Goal: Ask a question

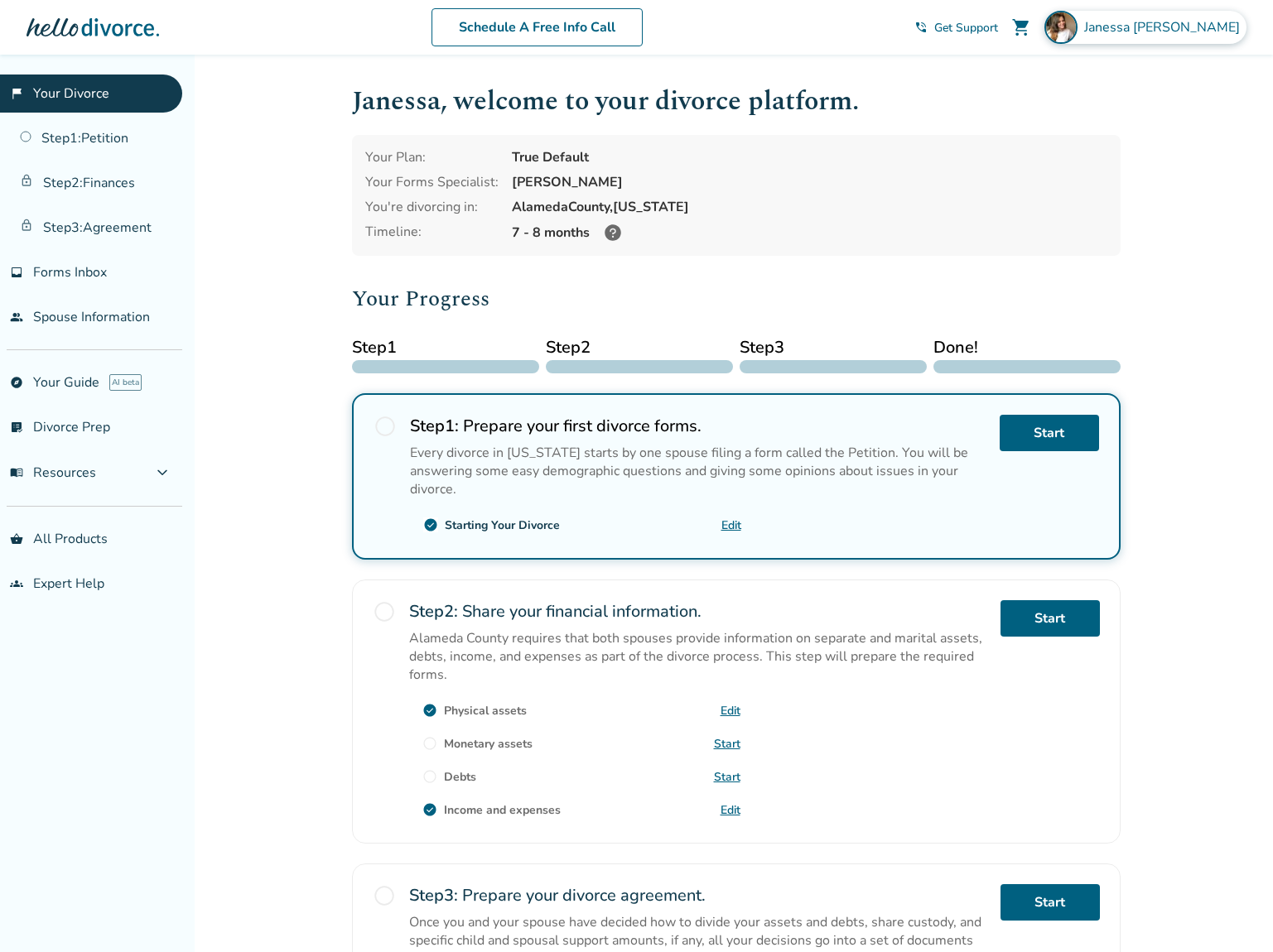
click at [1206, 23] on span "[PERSON_NAME]" at bounding box center [1166, 26] width 163 height 18
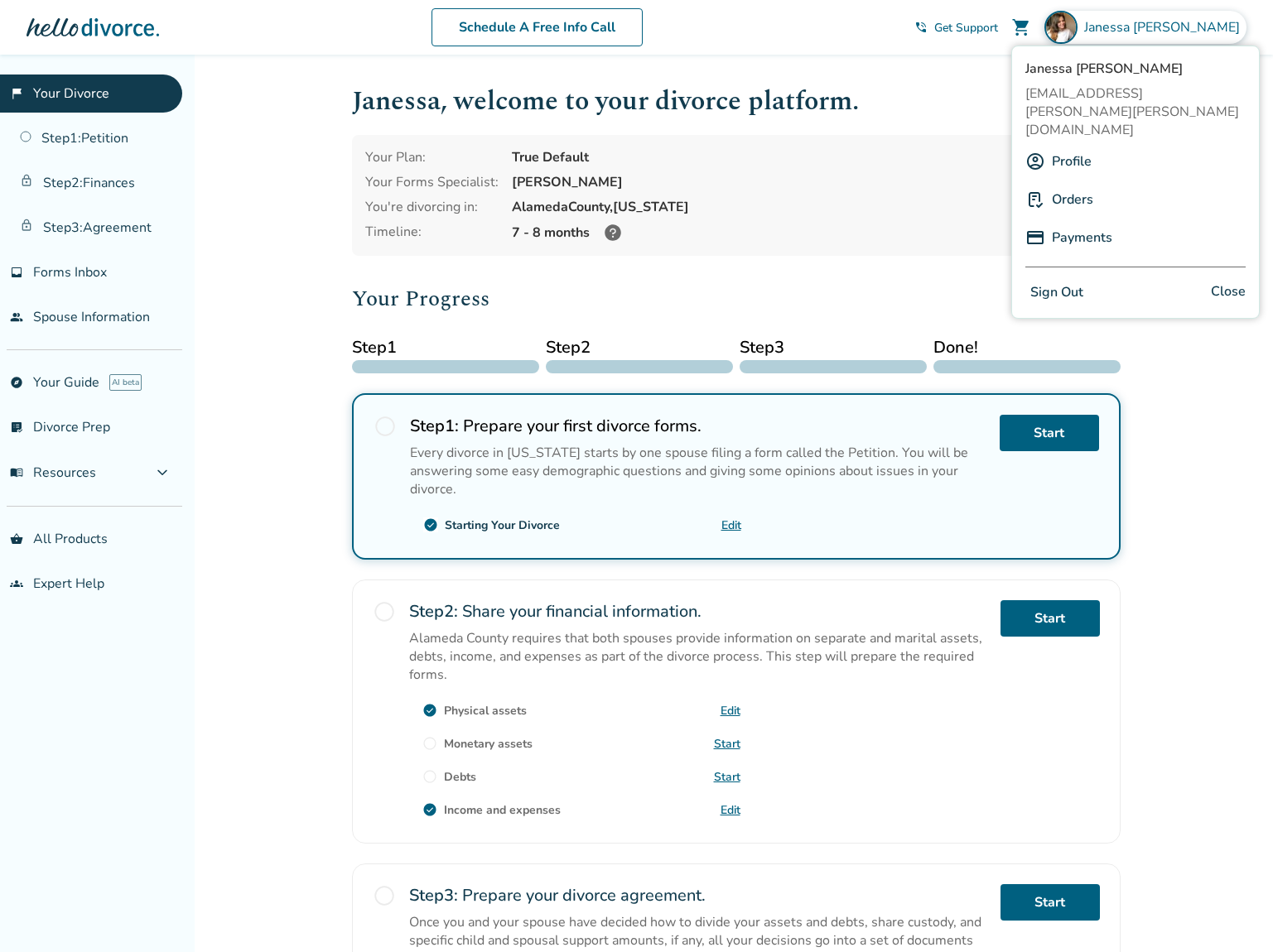
click at [1071, 221] on link "Payments" at bounding box center [1081, 237] width 61 height 32
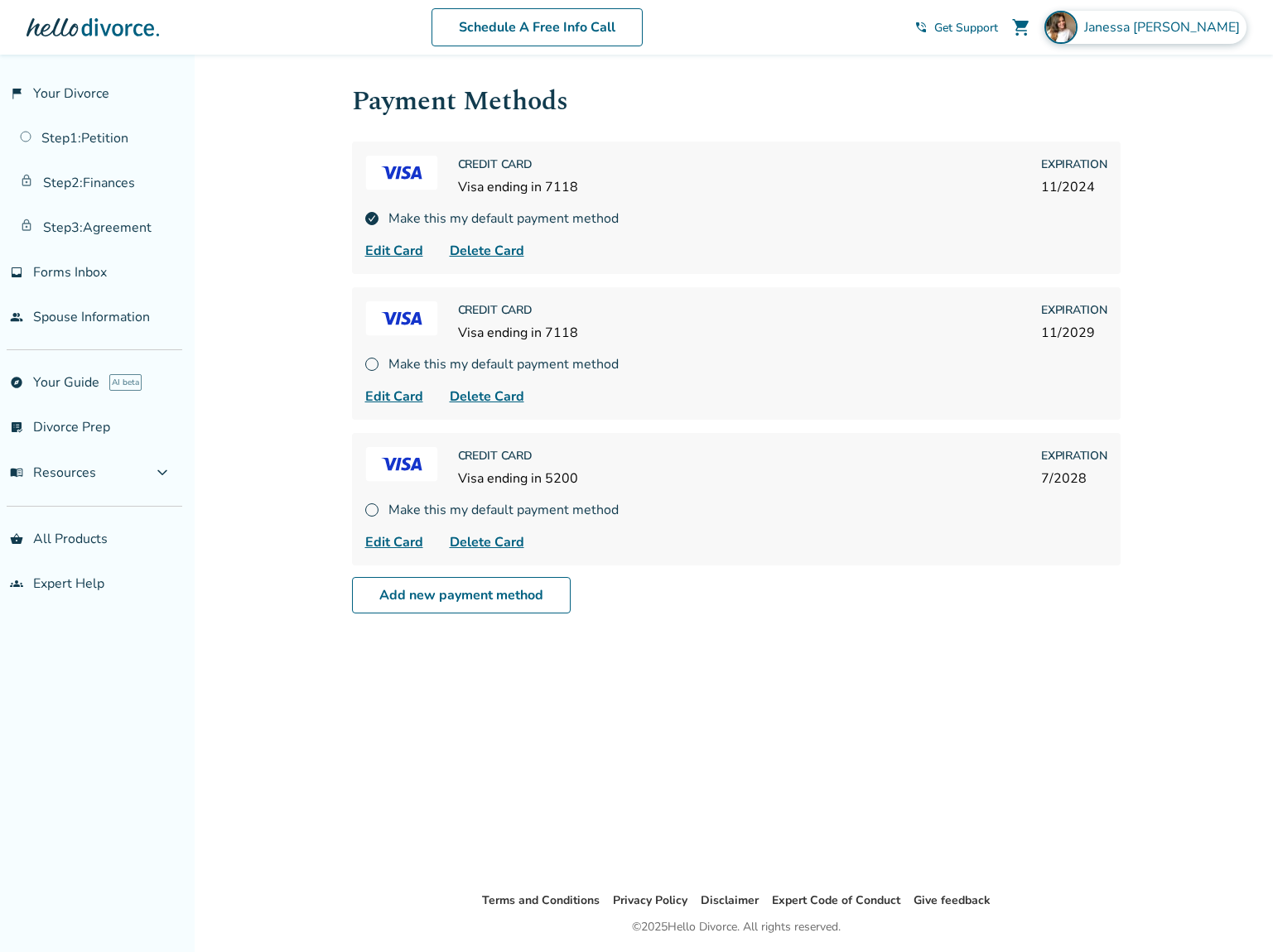
click at [1188, 30] on span "[PERSON_NAME]" at bounding box center [1166, 26] width 163 height 18
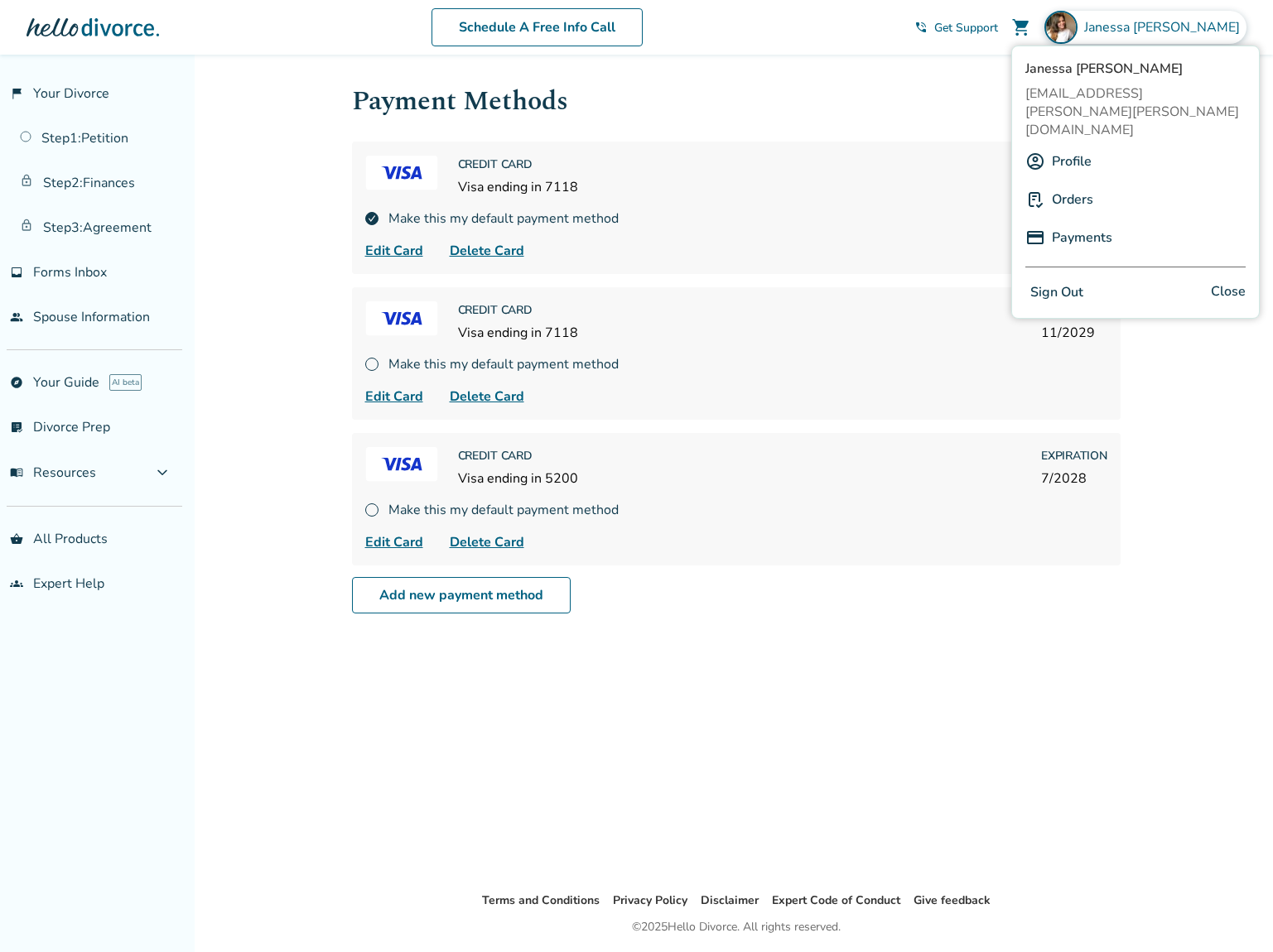
click at [1064, 146] on link "Profile" at bounding box center [1071, 162] width 40 height 32
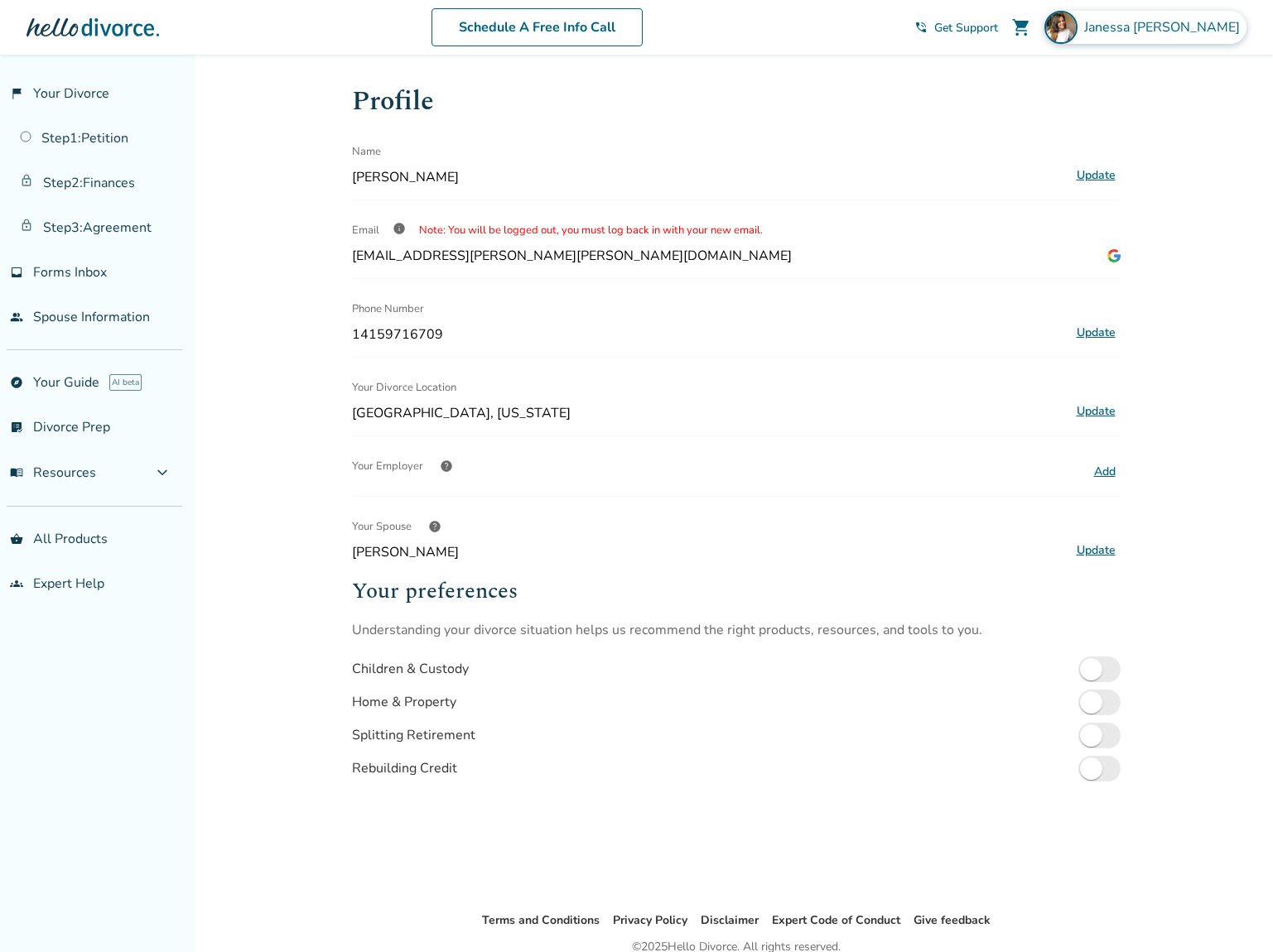
click at [1187, 37] on div "[PERSON_NAME]" at bounding box center [1145, 27] width 202 height 33
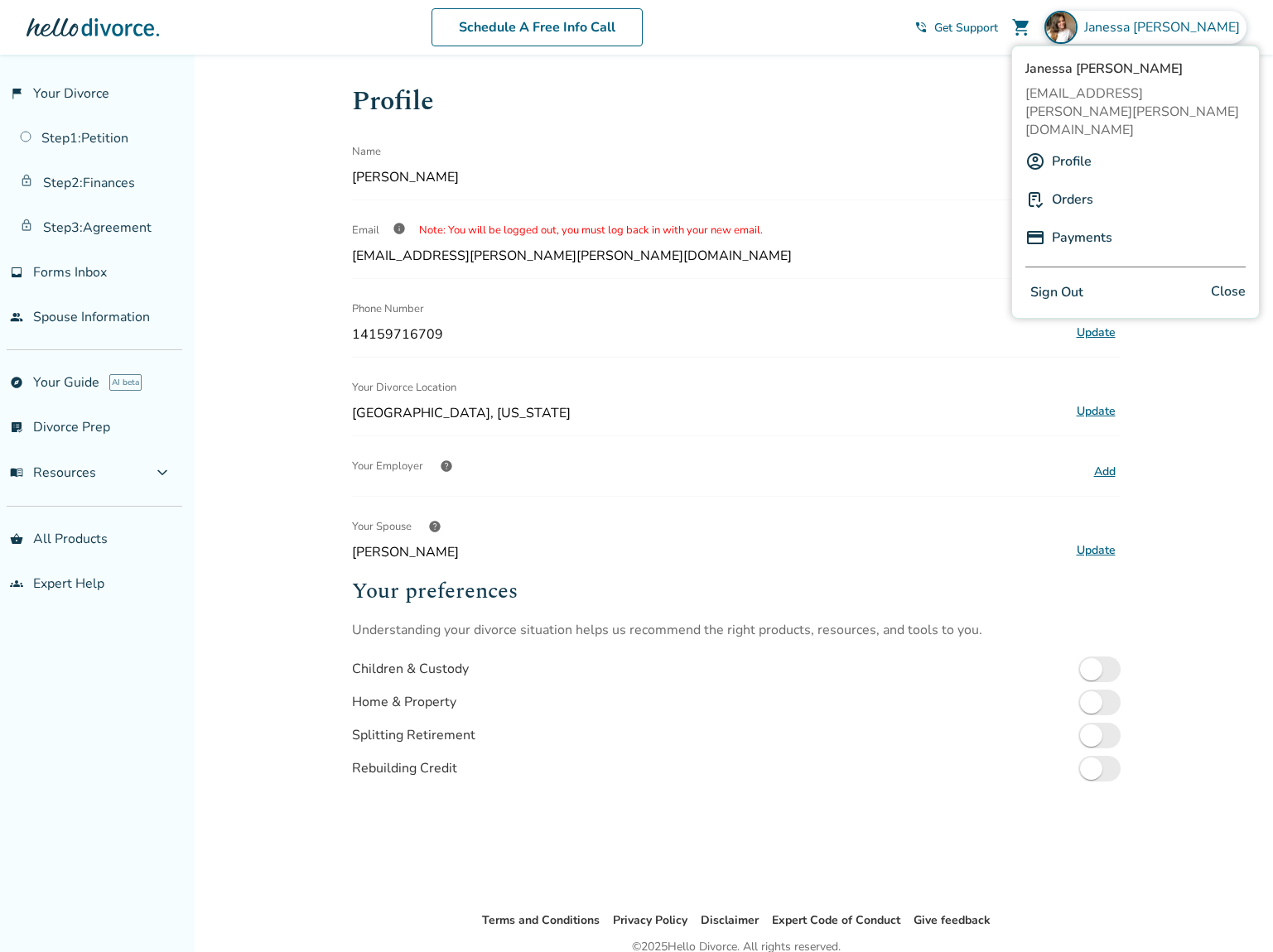
click at [1062, 184] on link "Orders" at bounding box center [1072, 200] width 41 height 32
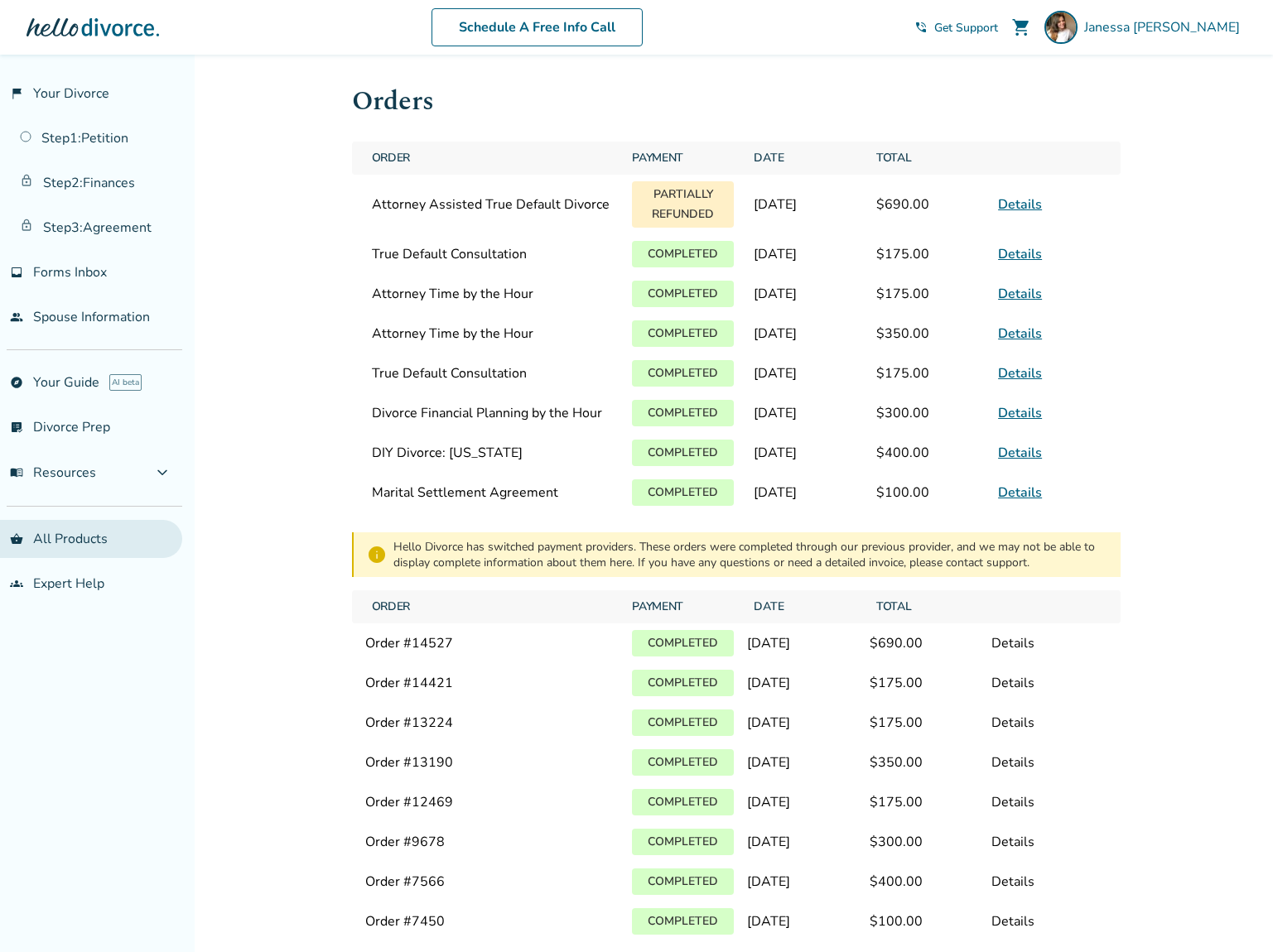
click at [66, 536] on link "shopping_basket All Products" at bounding box center [91, 538] width 182 height 38
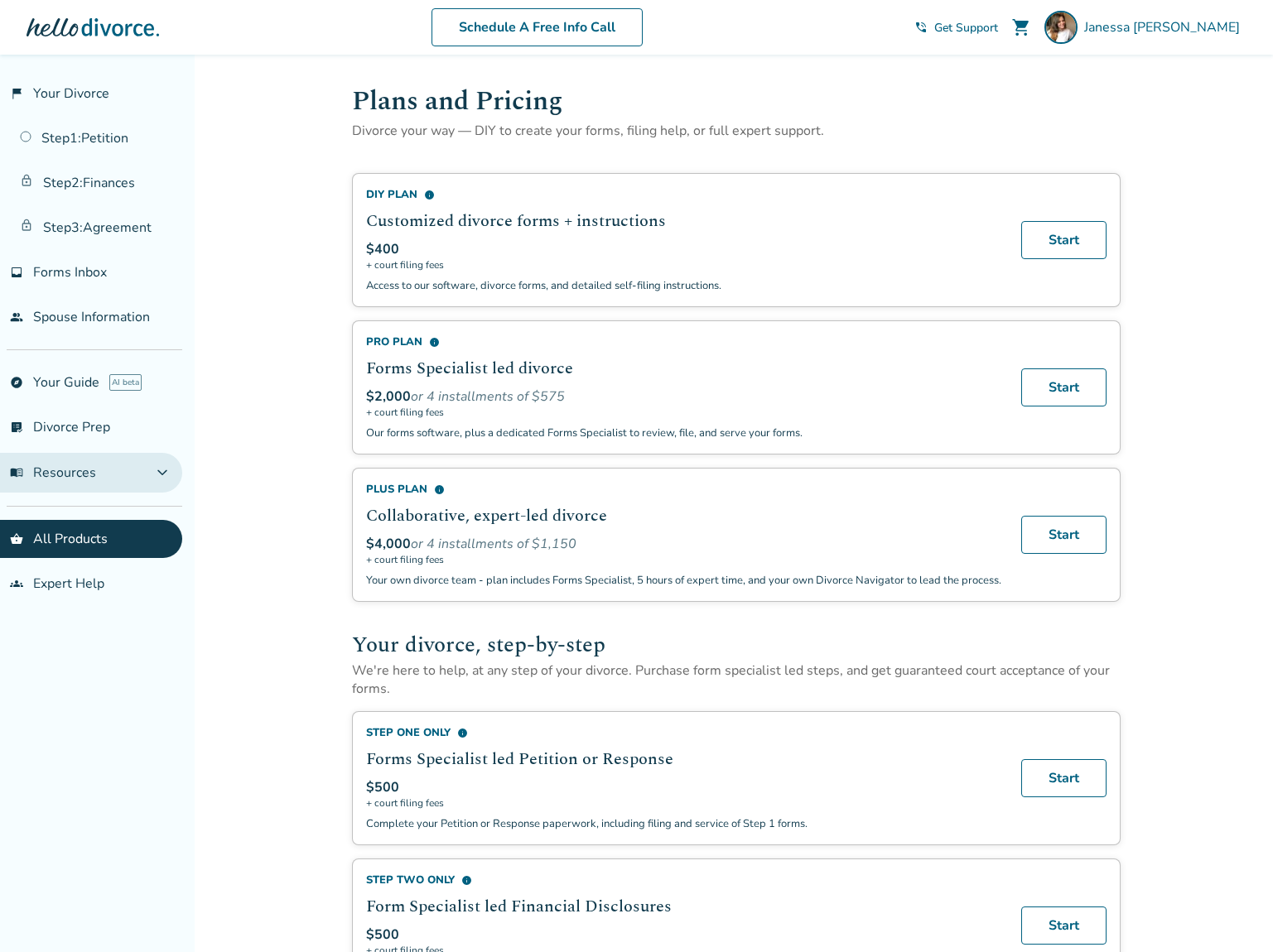
click at [64, 463] on span "menu_book Resources" at bounding box center [53, 472] width 86 height 18
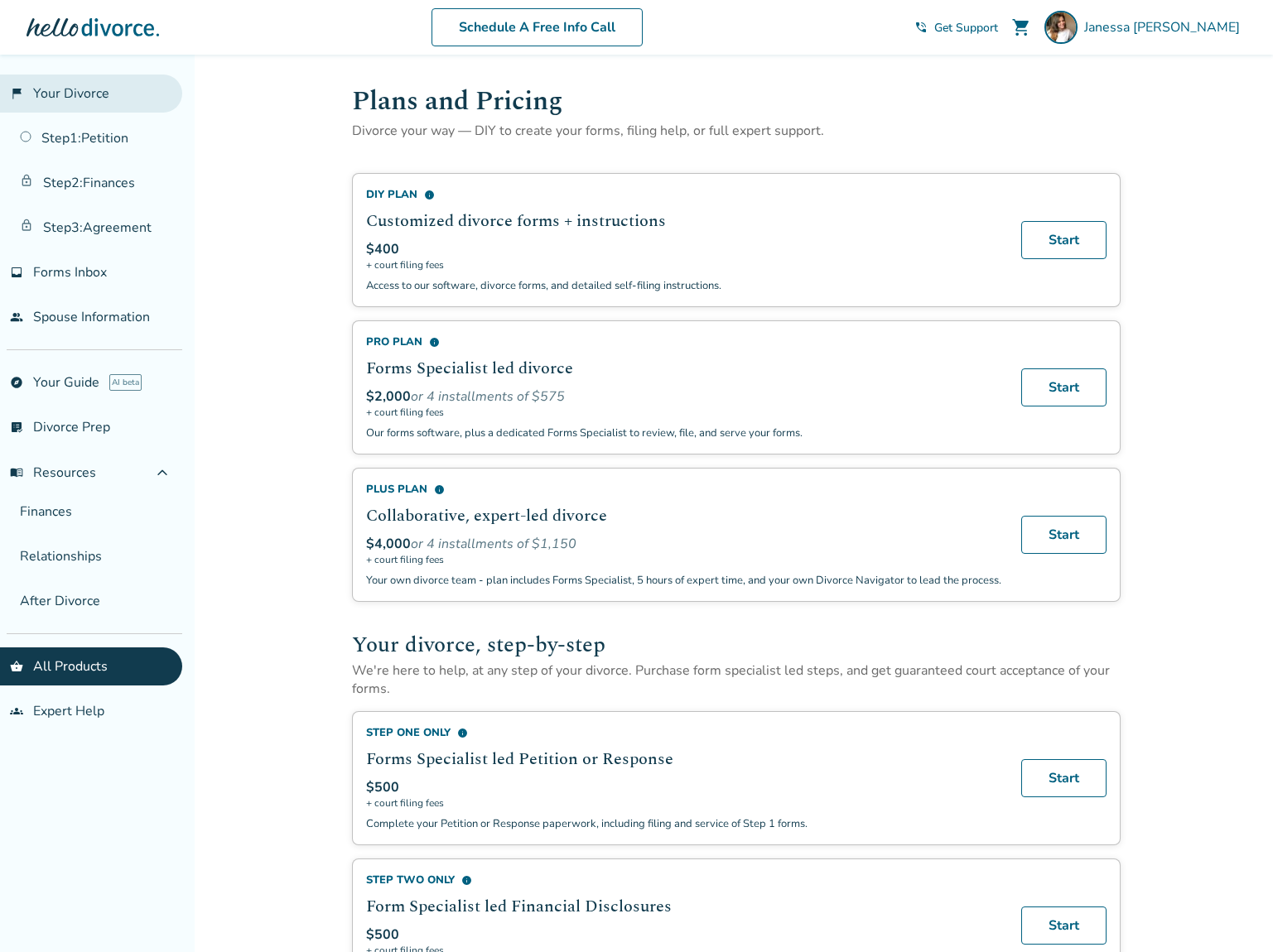
click at [67, 89] on link "flag_2 Your Divorce" at bounding box center [91, 93] width 182 height 38
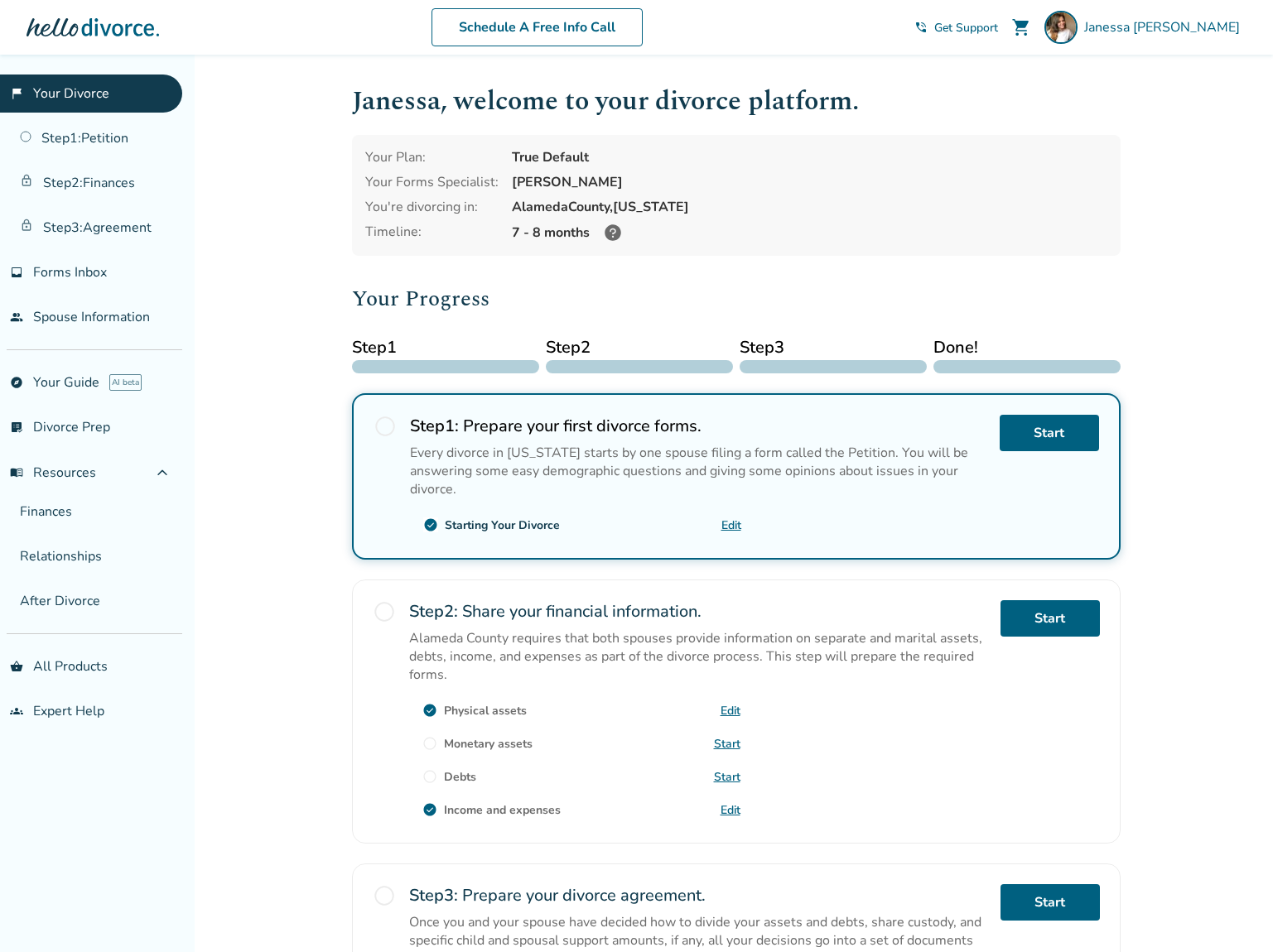
click at [998, 30] on span "Get Support" at bounding box center [965, 27] width 64 height 16
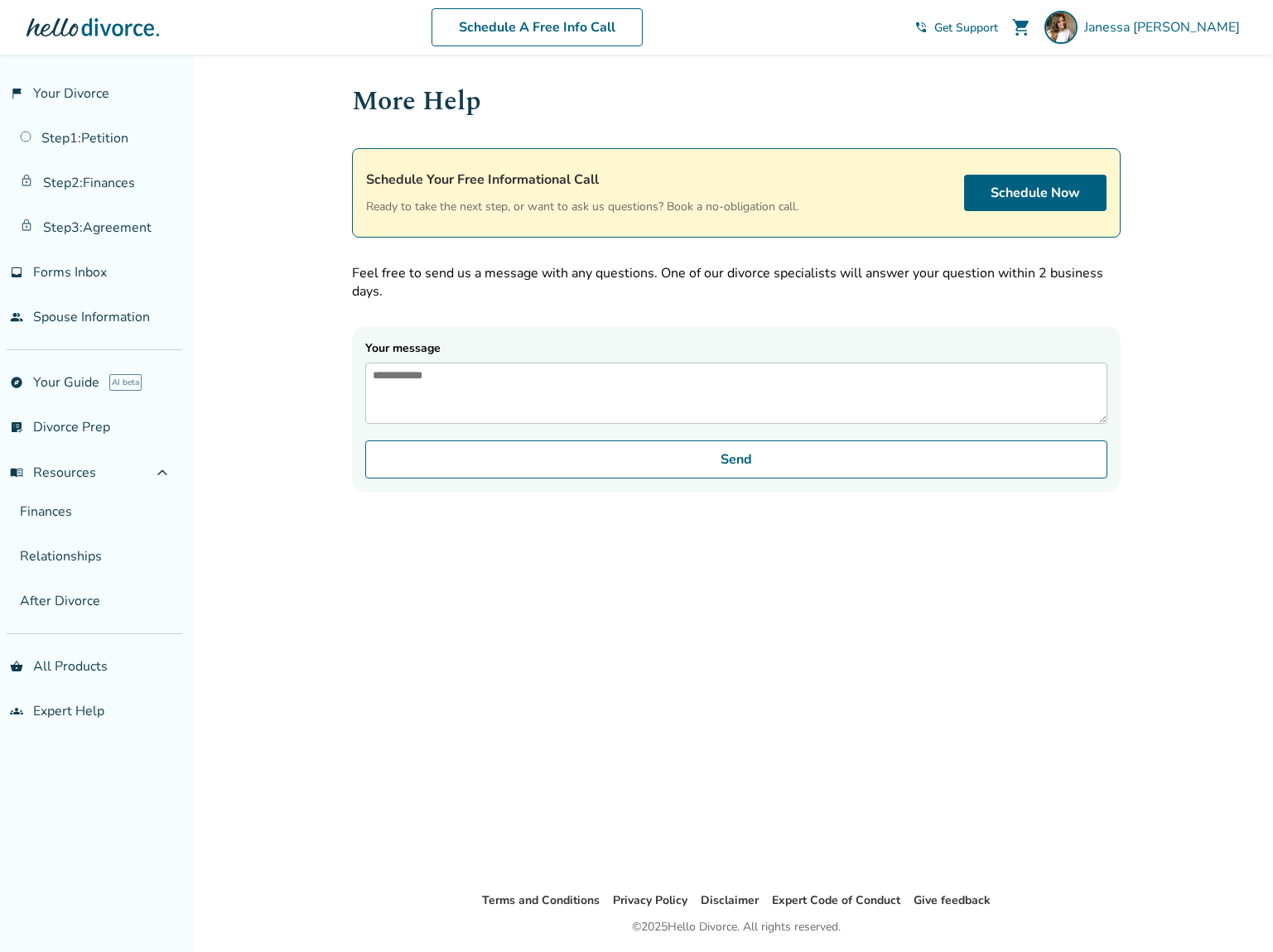
click at [462, 374] on textarea "Your message" at bounding box center [737, 393] width 742 height 62
click at [95, 30] on div at bounding box center [93, 27] width 133 height 33
click at [135, 33] on div at bounding box center [93, 27] width 133 height 33
click at [84, 32] on div at bounding box center [93, 27] width 133 height 33
